Goal: Task Accomplishment & Management: Complete application form

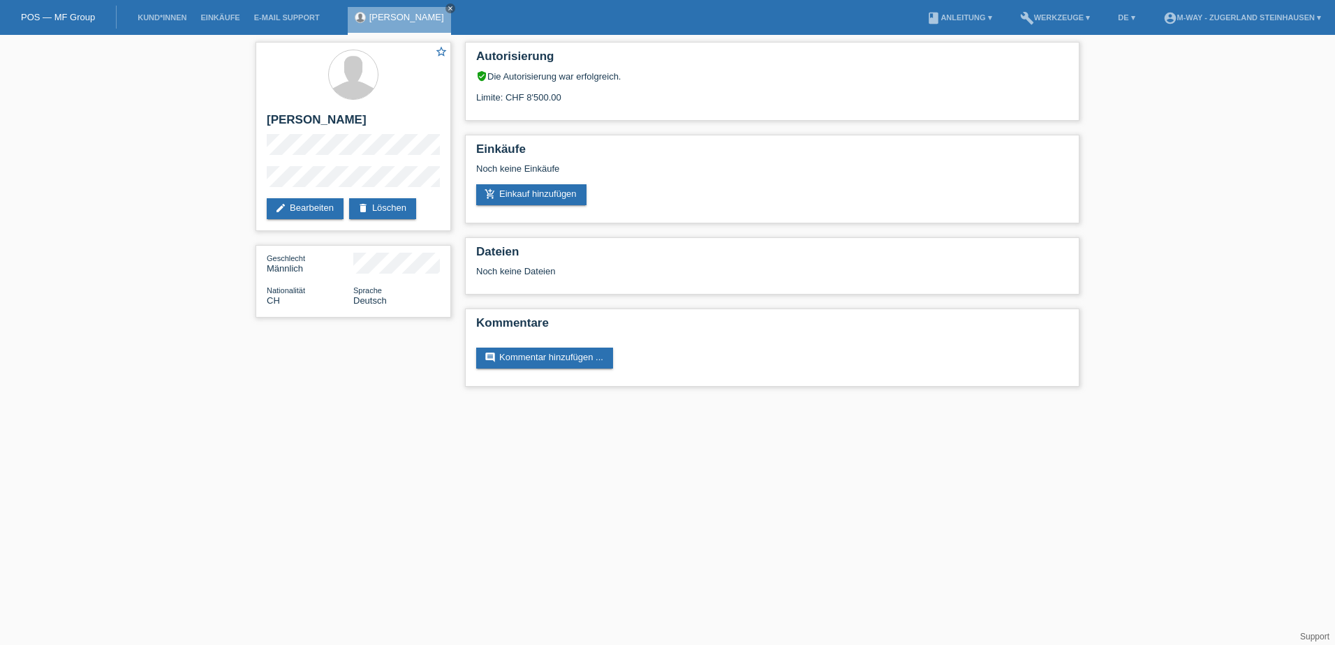
click at [144, 22] on li "Kund*innen" at bounding box center [162, 18] width 63 height 36
click at [152, 14] on link "Kund*innen" at bounding box center [162, 17] width 63 height 8
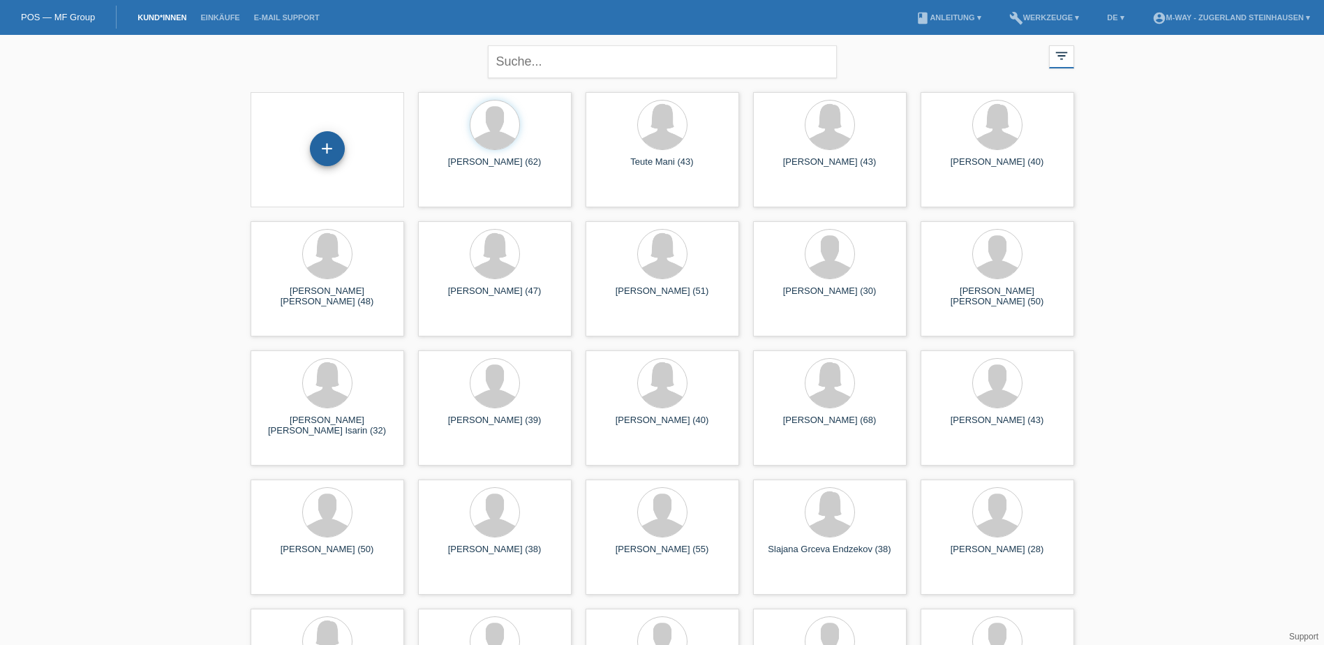
click at [324, 140] on div "+" at bounding box center [327, 148] width 35 height 35
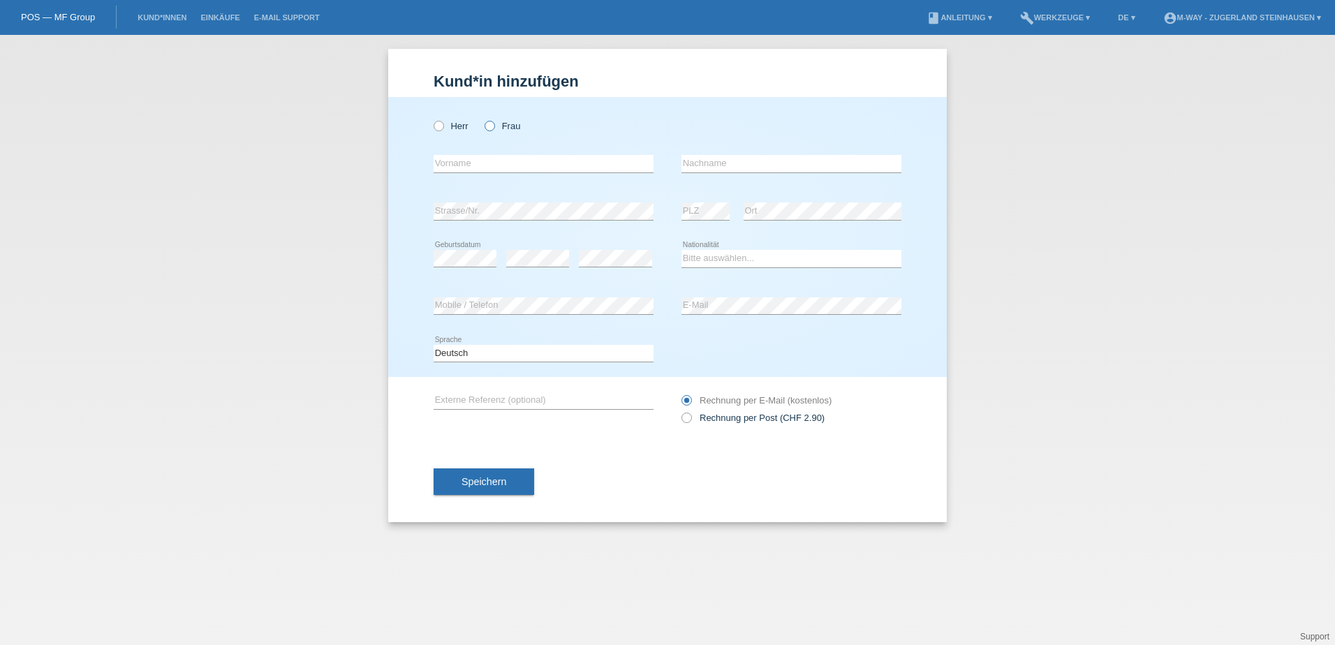
click at [482, 119] on icon at bounding box center [482, 119] width 0 height 0
click at [493, 126] on input "Frau" at bounding box center [488, 125] width 9 height 9
radio input "true"
click at [493, 164] on input "text" at bounding box center [543, 163] width 220 height 17
type input "[DEMOGRAPHIC_DATA]"
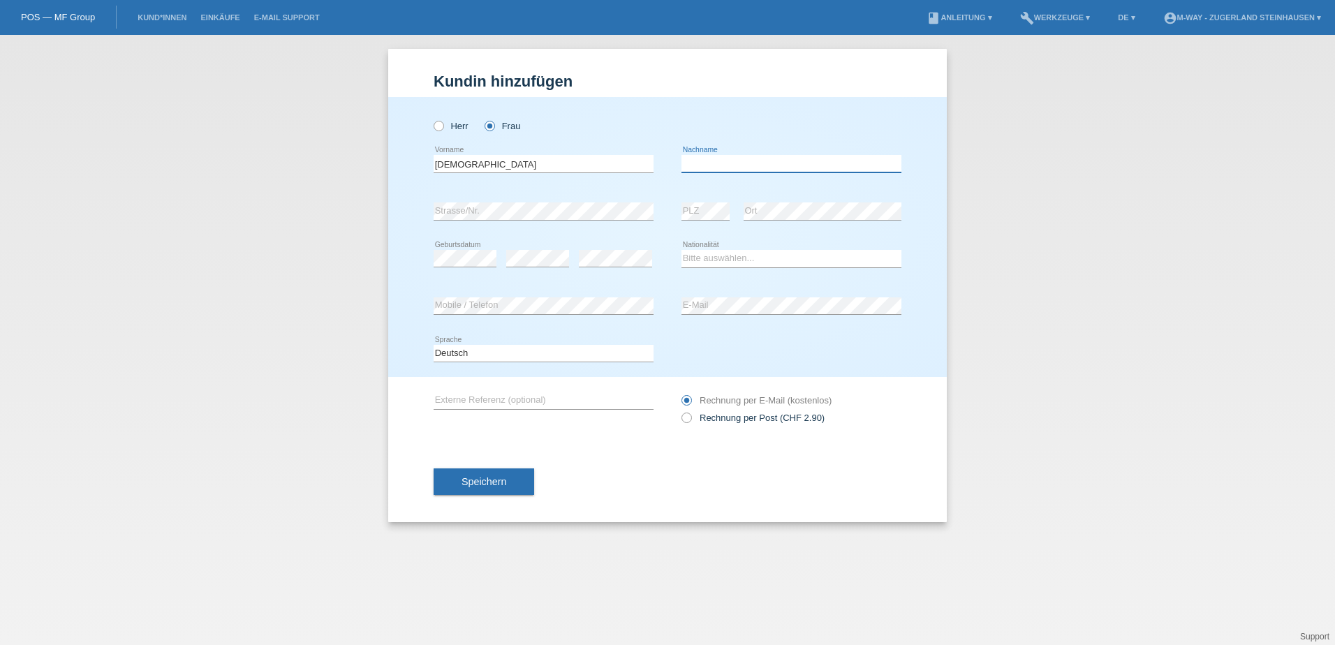
click at [743, 161] on input "text" at bounding box center [791, 163] width 220 height 17
type input "[PERSON_NAME]"
click at [808, 185] on div "Alija error Nachname" at bounding box center [791, 163] width 220 height 47
click at [504, 263] on div "error Geburtsdatum error error" at bounding box center [543, 258] width 220 height 47
click at [733, 258] on select "Bitte auswählen... Schweiz Deutschland Liechtenstein Österreich ------------ Af…" at bounding box center [791, 258] width 220 height 17
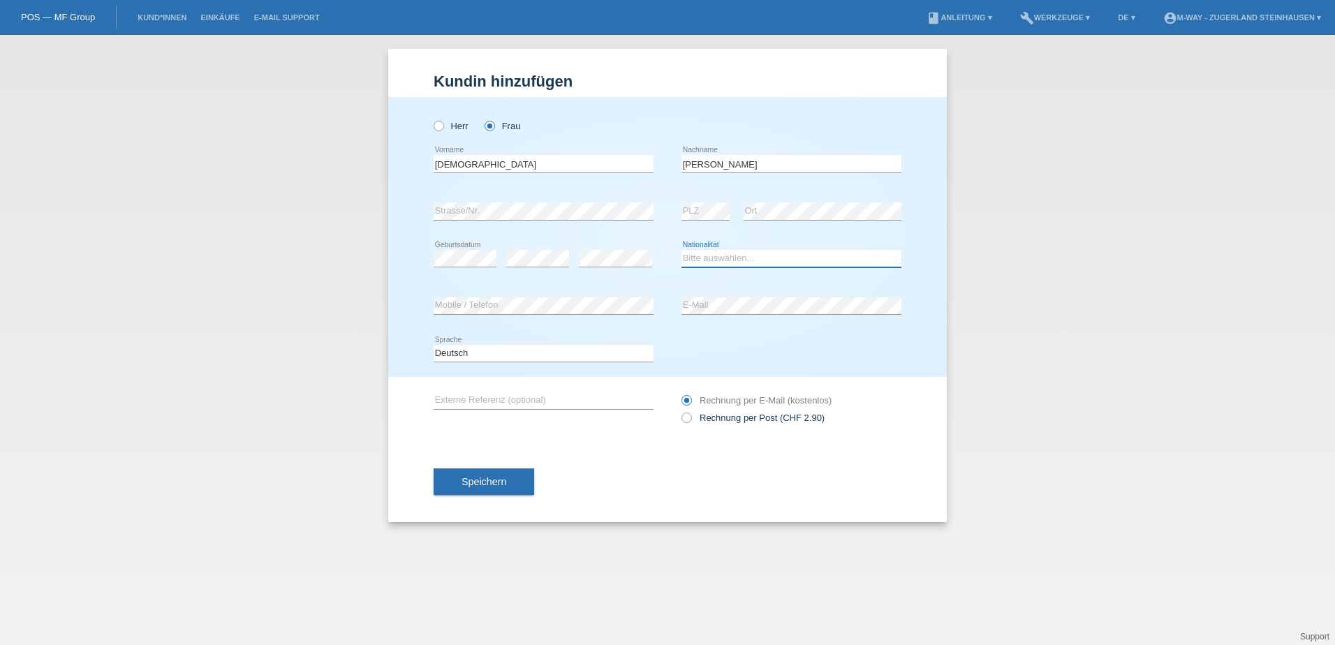
select select "CH"
click at [681, 250] on select "Bitte auswählen... Schweiz Deutschland Liechtenstein Österreich ------------ Af…" at bounding box center [791, 258] width 220 height 17
click at [499, 483] on span "Speichern" at bounding box center [483, 481] width 45 height 11
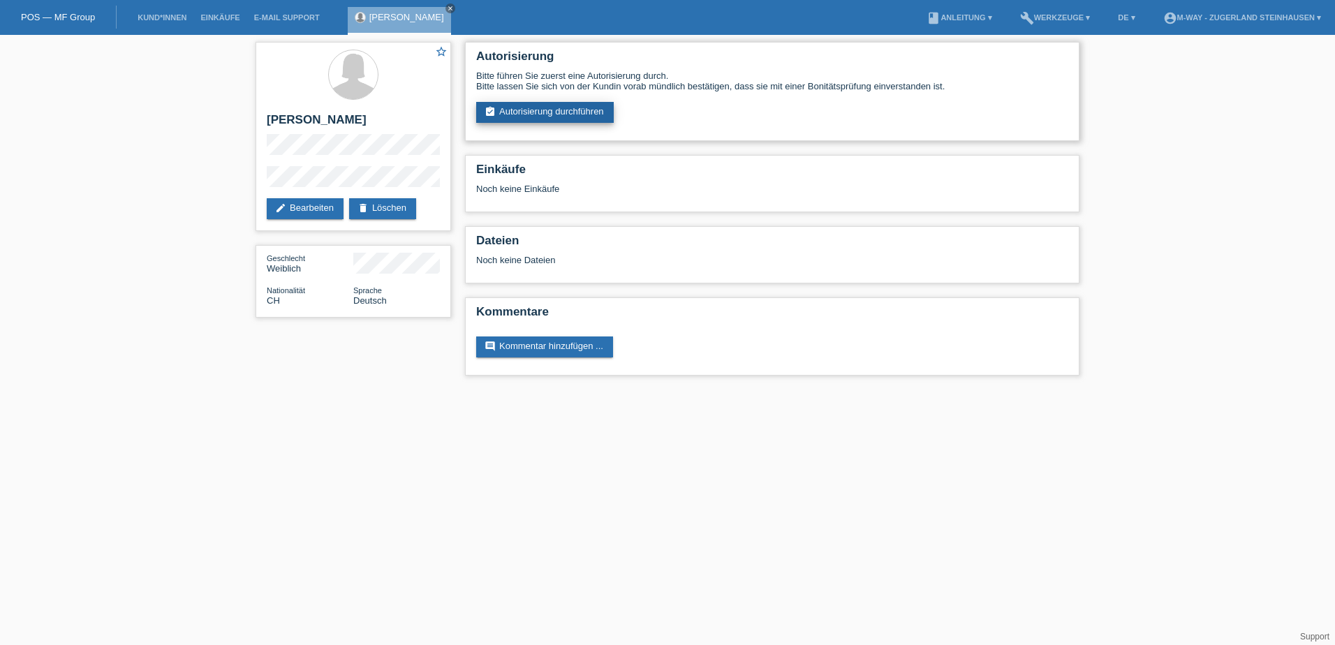
click at [567, 111] on link "assignment_turned_in Autorisierung durchführen" at bounding box center [544, 112] width 137 height 21
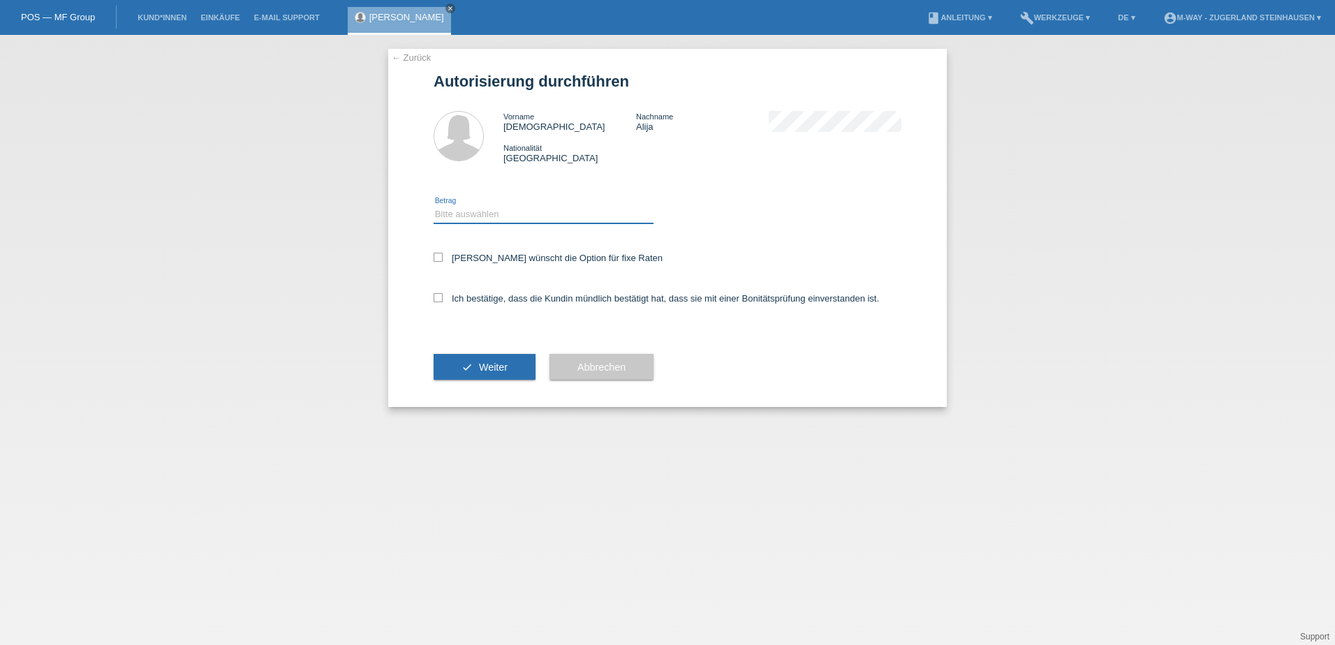
click at [446, 209] on select "Bitte auswählen CHF 1.00 - CHF 499.00 CHF 500.00 - CHF 1'999.00 CHF 2'000.00 - …" at bounding box center [543, 214] width 220 height 17
select select "3"
click at [433, 206] on select "Bitte auswählen CHF 1.00 - CHF 499.00 CHF 500.00 - CHF 1'999.00 CHF 2'000.00 - …" at bounding box center [543, 214] width 220 height 17
click at [431, 254] on div "← Zurück Autorisierung durchführen Vorname Jehona Nachname Alija Nationalität S…" at bounding box center [667, 228] width 558 height 358
click at [435, 297] on icon at bounding box center [437, 297] width 9 height 9
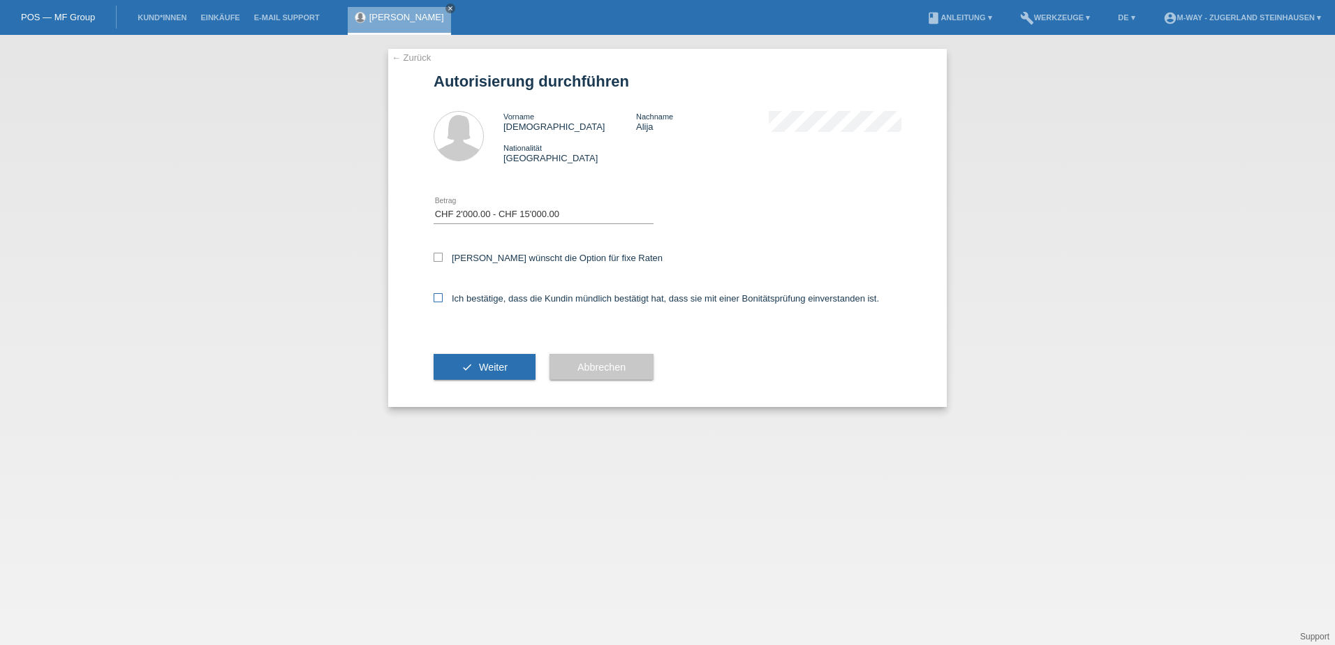
click at [435, 297] on input "Ich bestätige, dass die Kundin mündlich bestätigt hat, dass sie mit einer Bonit…" at bounding box center [437, 297] width 9 height 9
checkbox input "true"
click at [438, 261] on icon at bounding box center [437, 257] width 9 height 9
click at [438, 261] on input "Kundin wünscht die Option für fixe Raten" at bounding box center [437, 257] width 9 height 9
checkbox input "true"
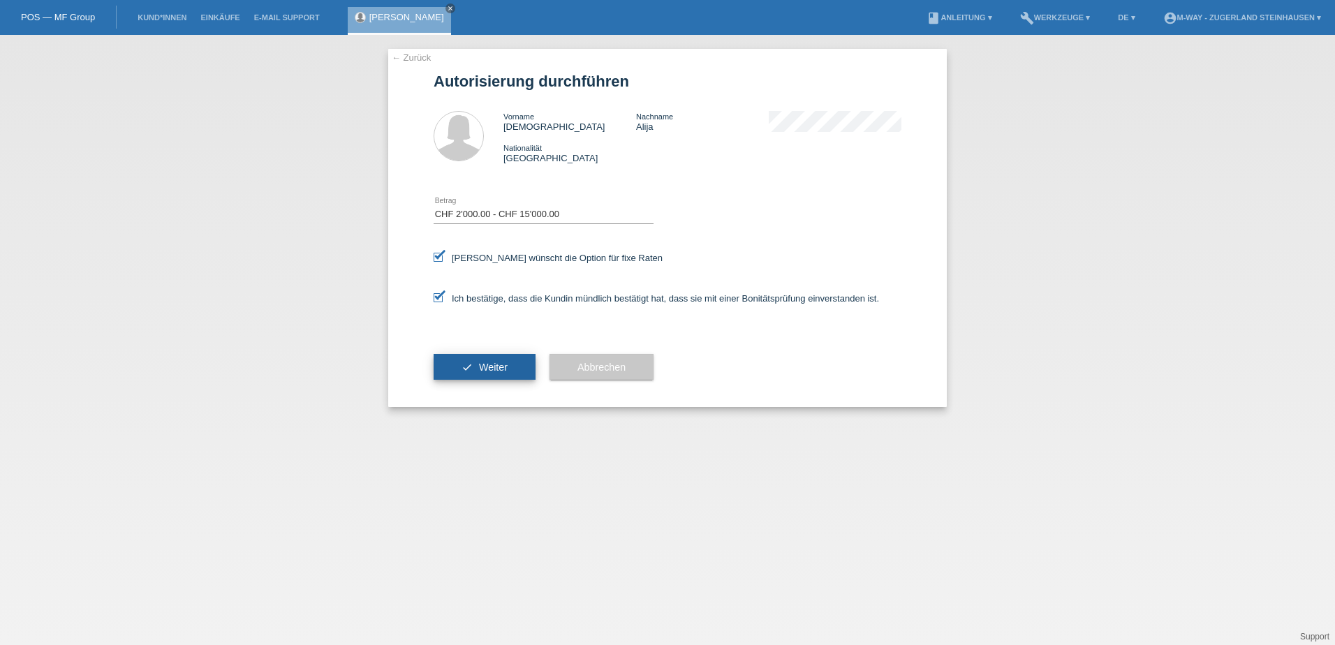
click at [481, 362] on span "Weiter" at bounding box center [493, 367] width 29 height 11
